Goal: Information Seeking & Learning: Learn about a topic

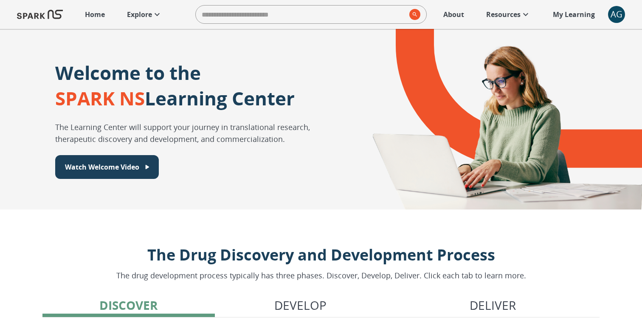
click at [146, 26] on div "Home Explore ​ About Resources My Learning + AG 0" at bounding box center [321, 14] width 642 height 29
click at [143, 16] on p "Explore" at bounding box center [139, 14] width 25 height 10
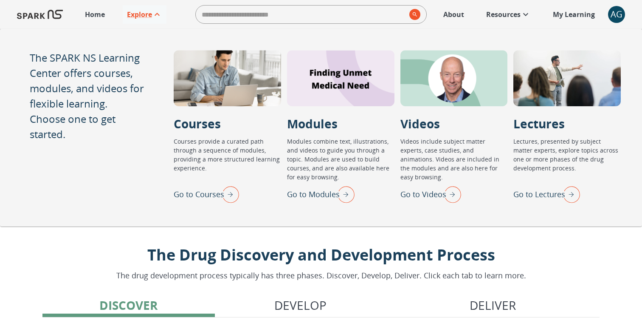
click at [348, 197] on img "Go to Modules" at bounding box center [343, 194] width 21 height 22
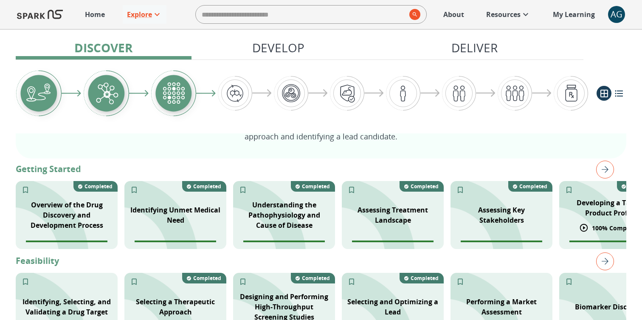
scroll to position [127, 0]
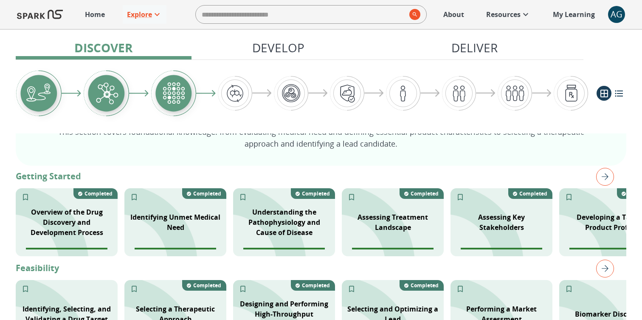
click at [604, 182] on img "right" at bounding box center [605, 177] width 18 height 18
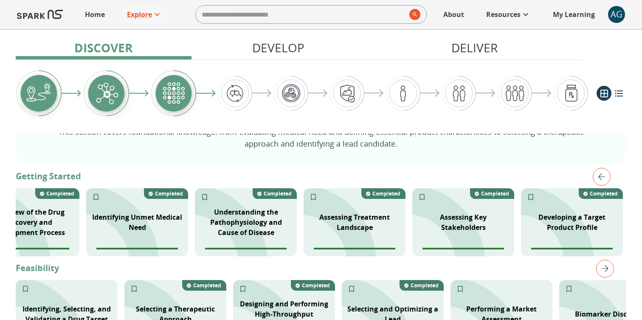
click at [604, 180] on img "left" at bounding box center [601, 177] width 18 height 18
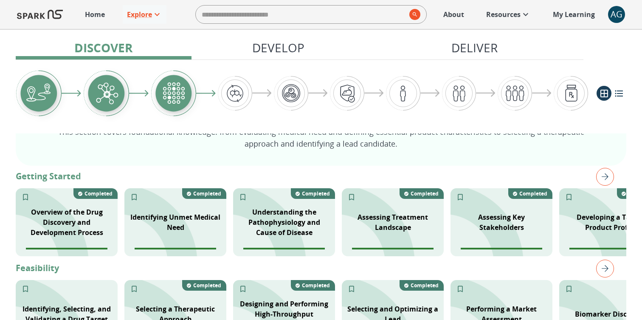
click at [604, 180] on img "right" at bounding box center [605, 177] width 18 height 18
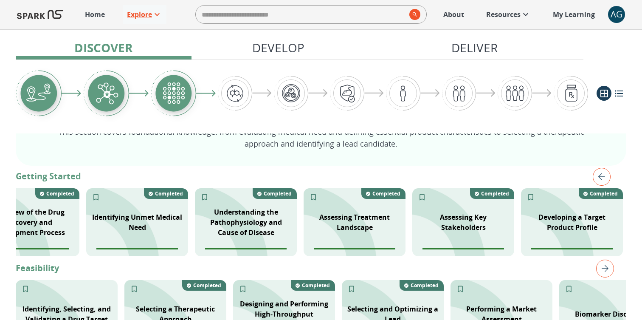
click at [604, 180] on img "left" at bounding box center [601, 177] width 18 height 18
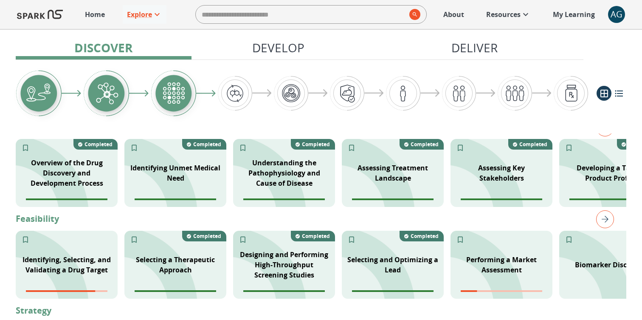
scroll to position [182, 0]
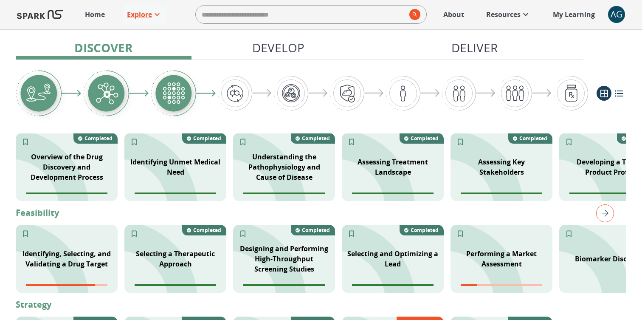
click at [611, 211] on img "right" at bounding box center [605, 213] width 18 height 18
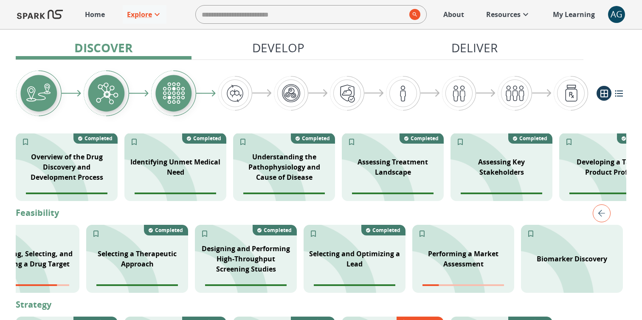
click at [606, 213] on img "left" at bounding box center [601, 213] width 18 height 18
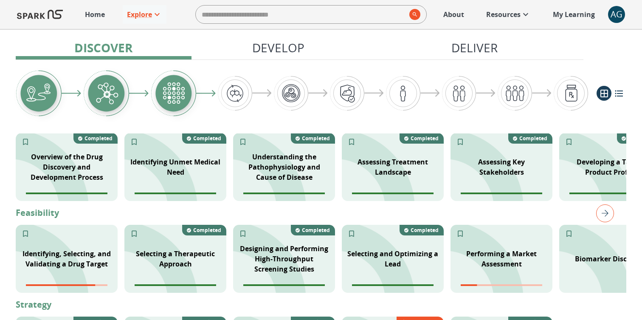
click at [606, 213] on img "right" at bounding box center [605, 213] width 18 height 18
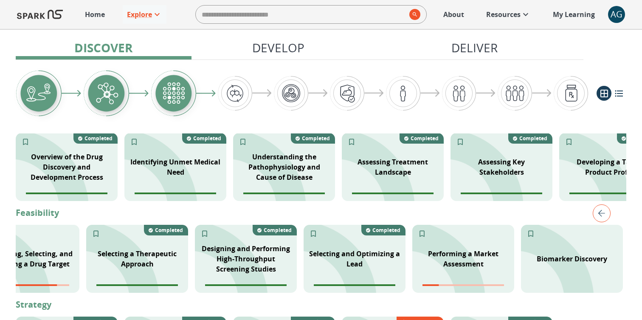
click at [606, 213] on img "left" at bounding box center [601, 213] width 18 height 18
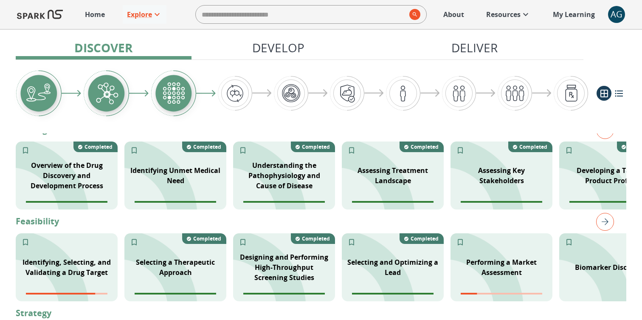
scroll to position [174, 0]
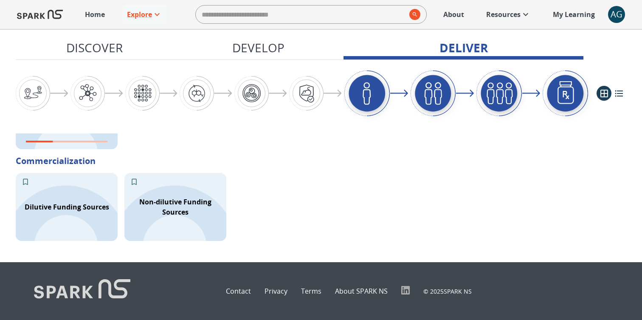
scroll to position [1336, 0]
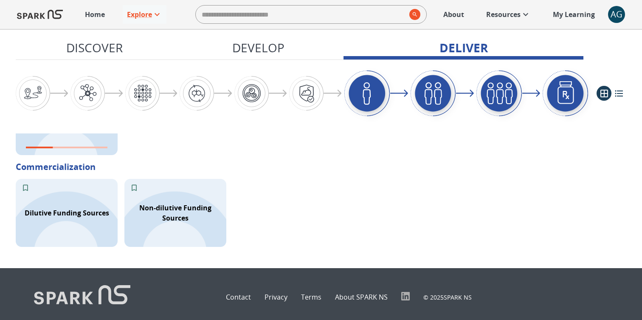
click at [244, 240] on div "Dilutive Funding Sources Non-dilutive Funding Sources" at bounding box center [321, 213] width 610 height 68
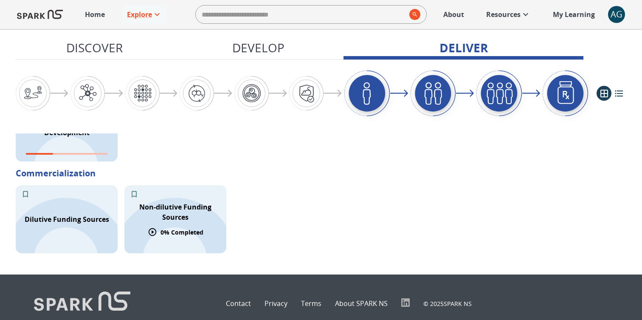
scroll to position [1330, 0]
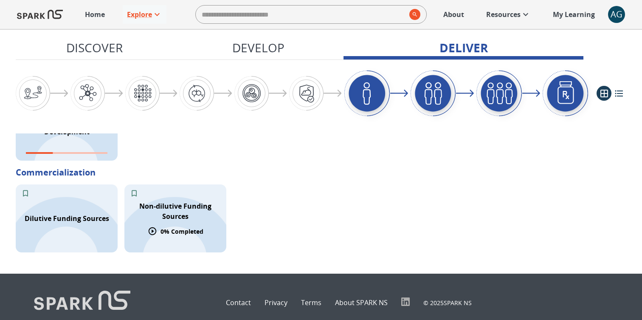
click at [191, 223] on div "Non-dilutive Funding Sources" at bounding box center [175, 211] width 102 height 31
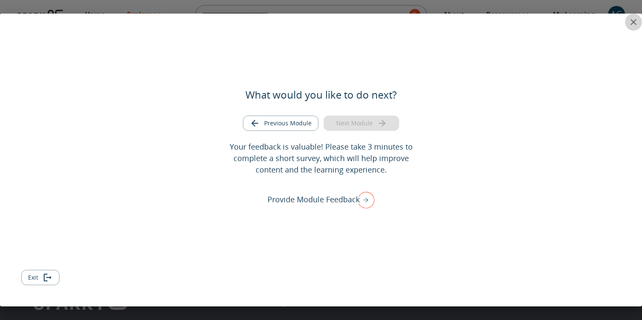
click at [632, 25] on icon "close" at bounding box center [633, 22] width 10 height 10
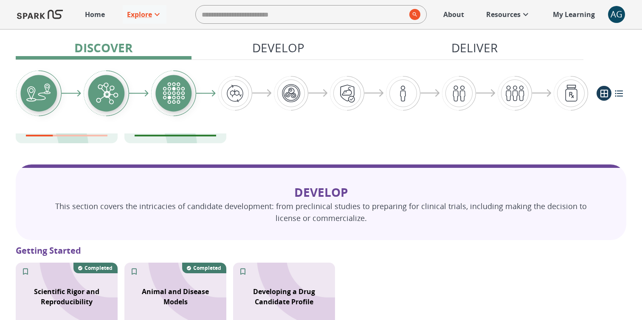
click at [462, 53] on p "Deliver" at bounding box center [474, 48] width 46 height 18
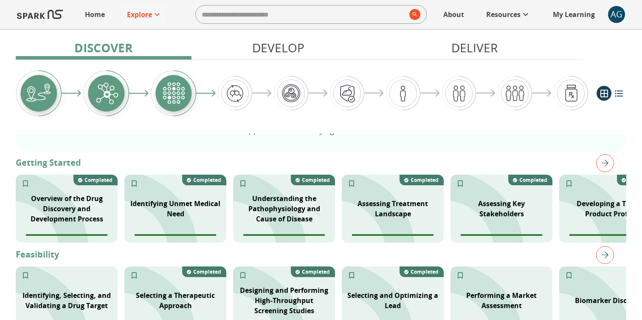
scroll to position [127, 0]
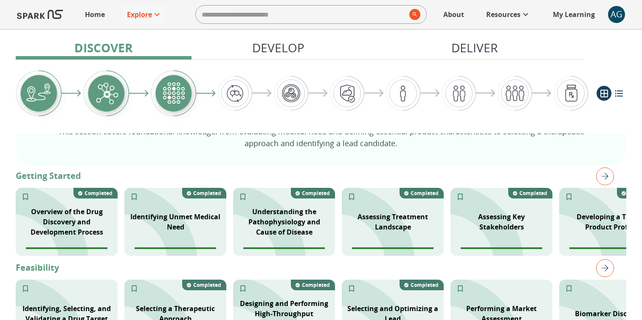
click at [97, 16] on p "Home" at bounding box center [95, 14] width 20 height 10
